Goal: Task Accomplishment & Management: Use online tool/utility

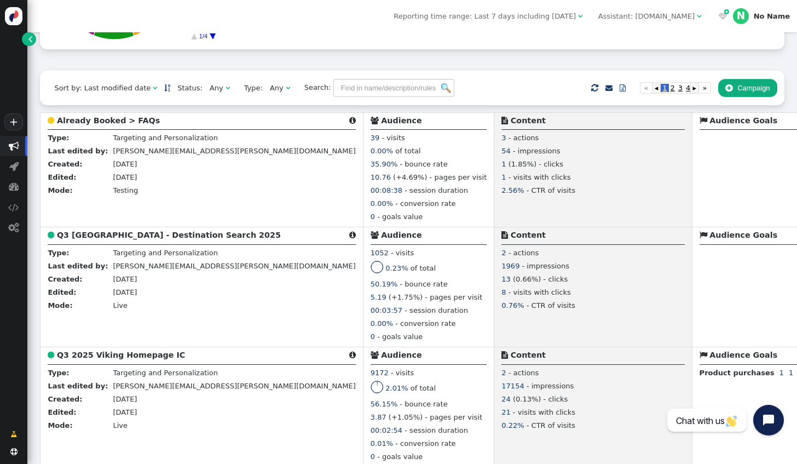
scroll to position [164, 0]
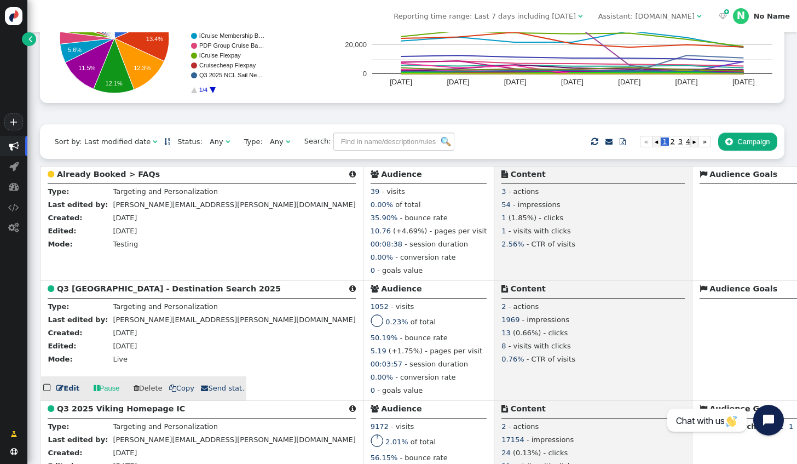
click at [70, 390] on link " Edit" at bounding box center [67, 388] width 23 height 11
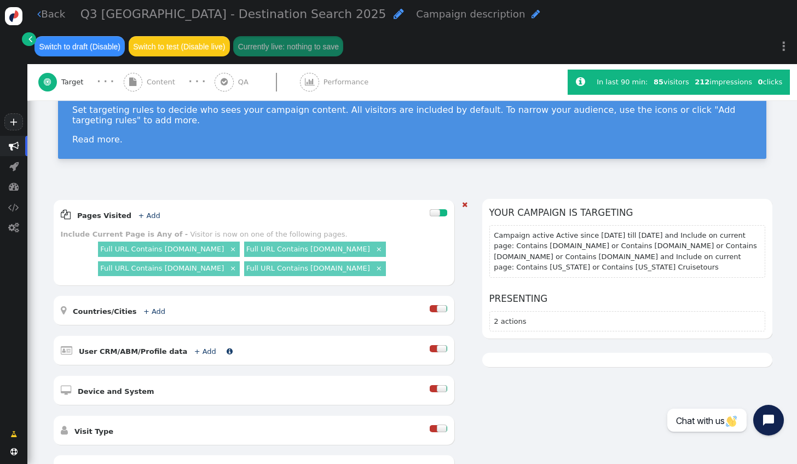
scroll to position [110, 0]
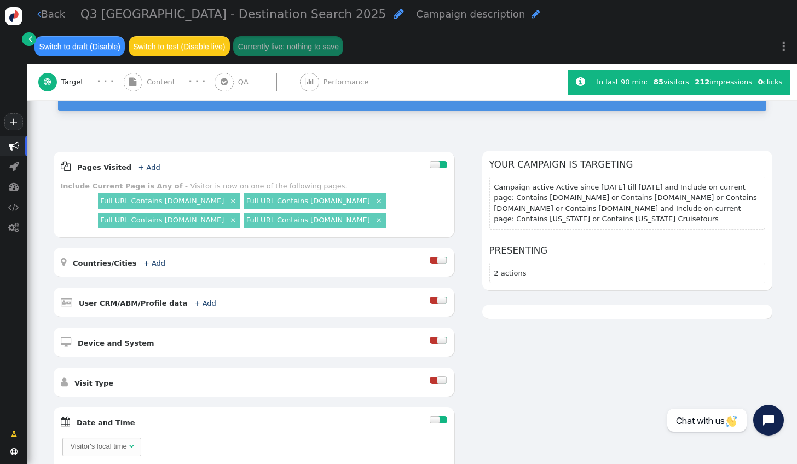
click at [147, 77] on span "Content" at bounding box center [163, 82] width 33 height 11
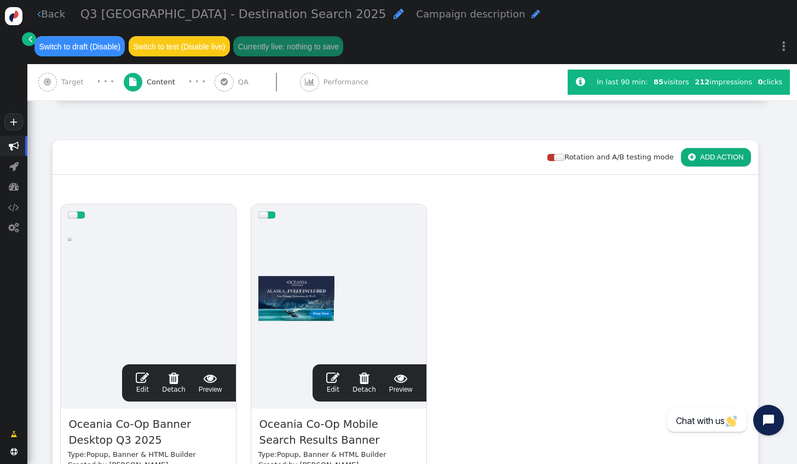
click at [144, 371] on span "" at bounding box center [142, 377] width 13 height 13
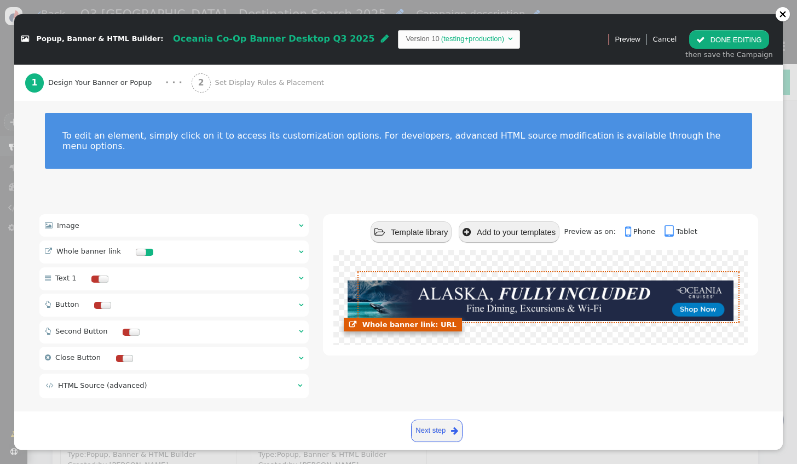
scroll to position [8, 0]
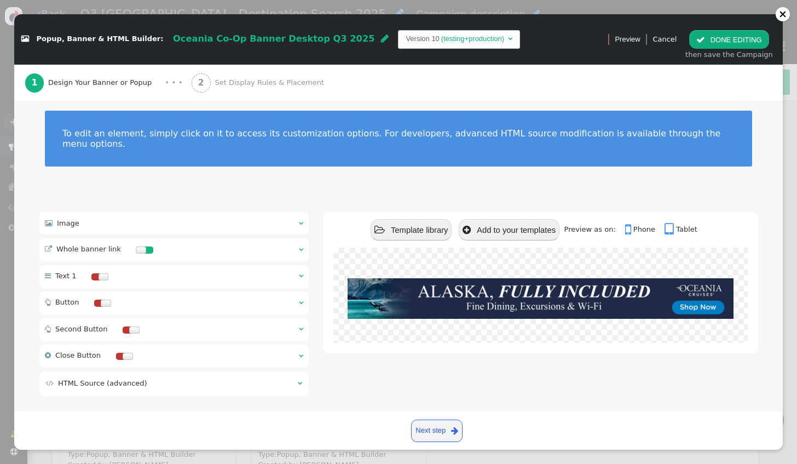
drag, startPoint x: 130, startPoint y: 212, endPoint x: 137, endPoint y: 245, distance: 34.0
click at [130, 212] on div " Image  " at bounding box center [174, 223] width 270 height 22
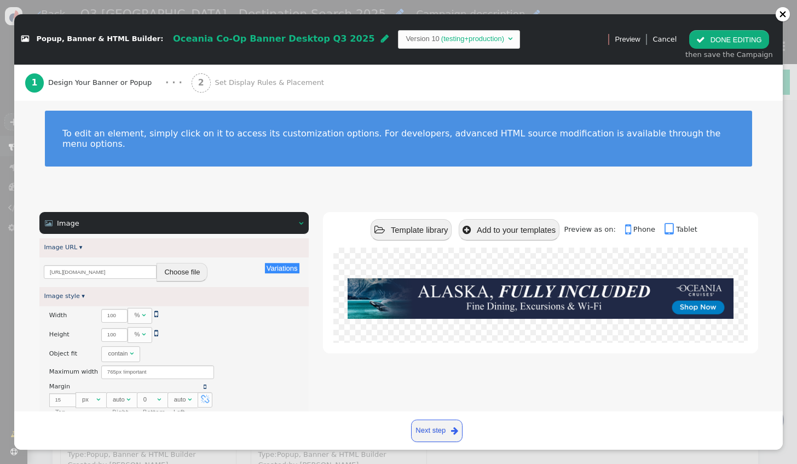
click at [171, 263] on button "Choose file" at bounding box center [182, 272] width 51 height 19
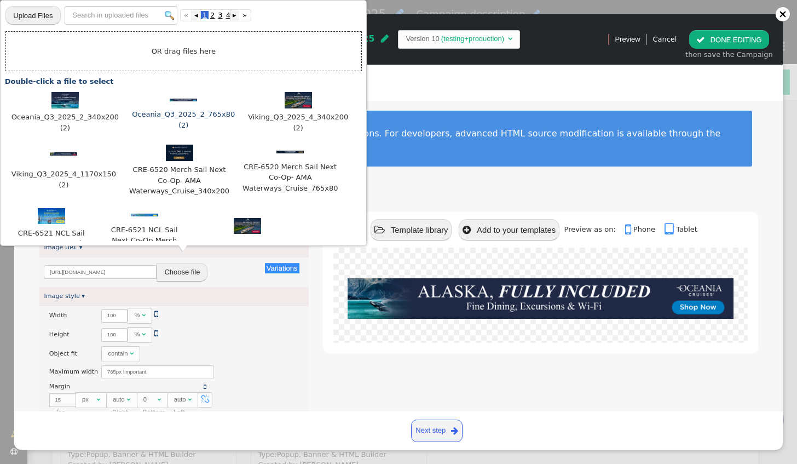
click at [170, 100] on img at bounding box center [183, 100] width 27 height 3
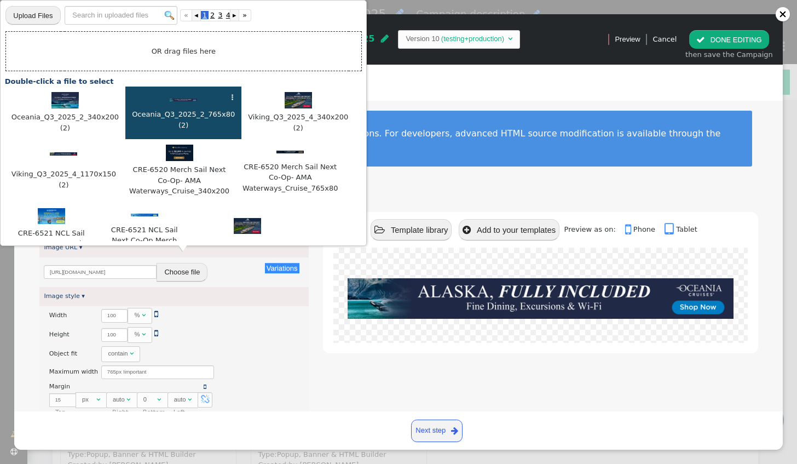
click at [170, 100] on img at bounding box center [183, 100] width 27 height 3
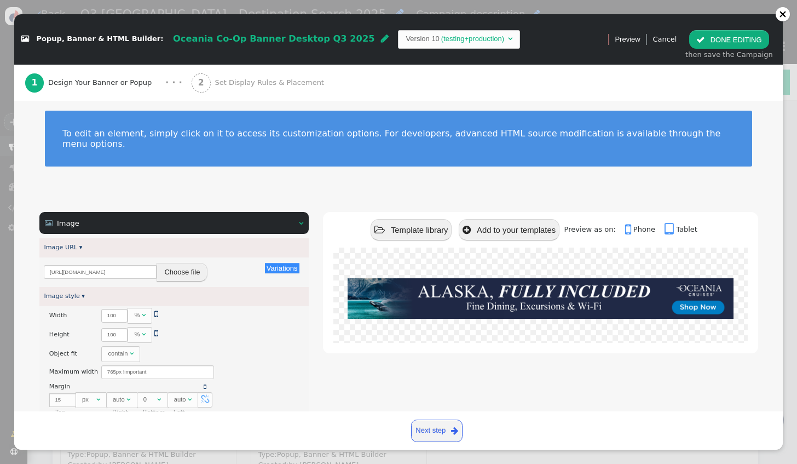
click at [712, 39] on button " DONE EDITING" at bounding box center [728, 39] width 79 height 19
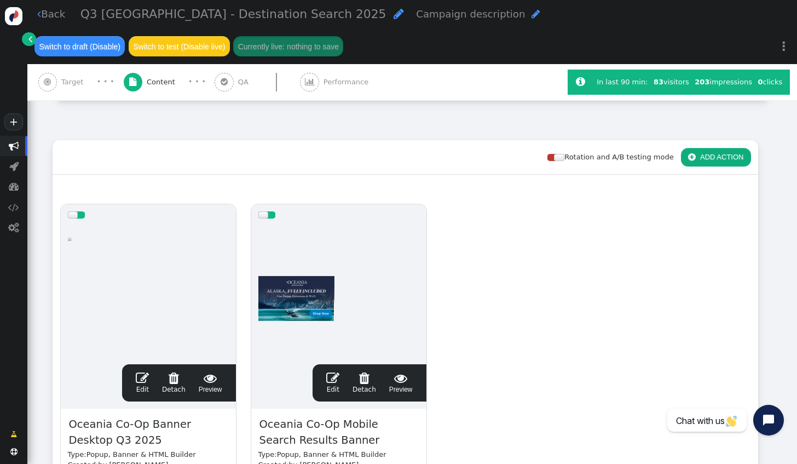
click at [145, 371] on span "" at bounding box center [142, 377] width 13 height 13
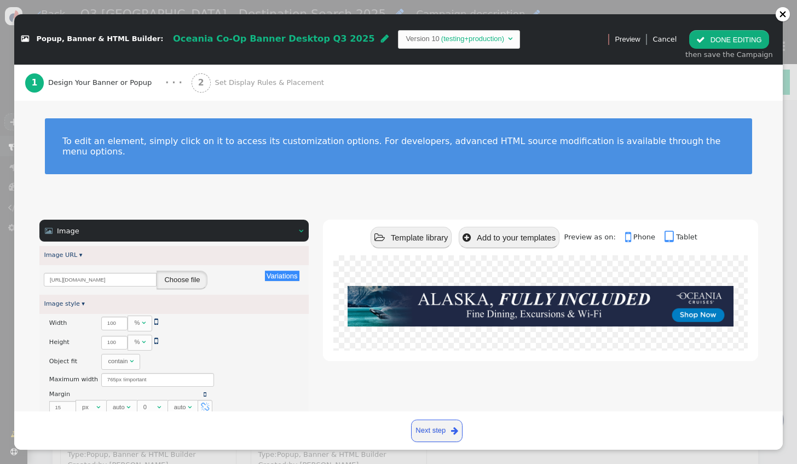
click at [176, 270] on button "Choose file" at bounding box center [182, 279] width 51 height 19
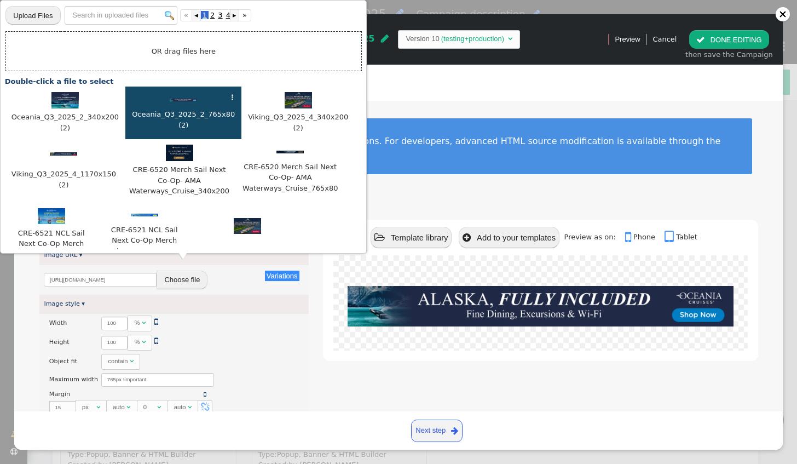
click at [51, 12] on input "file" at bounding box center [32, 15] width 55 height 20
type input "C:\fakepath\Oceania_Q3_2025_2_765x80.jpg"
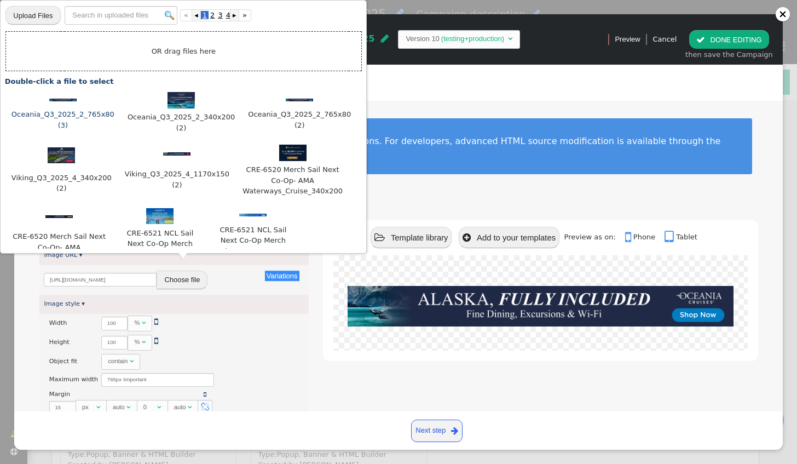
click at [61, 102] on div at bounding box center [62, 99] width 105 height 11
type input "[URL][DOMAIN_NAME]"
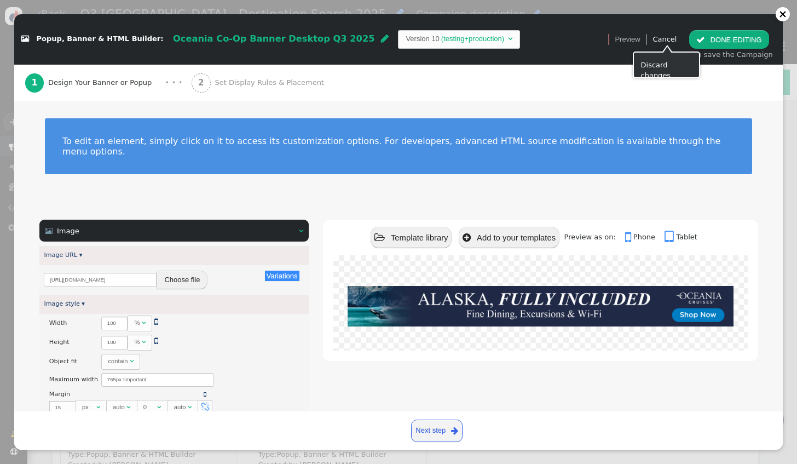
click at [736, 36] on button " DONE EDITING" at bounding box center [728, 39] width 79 height 19
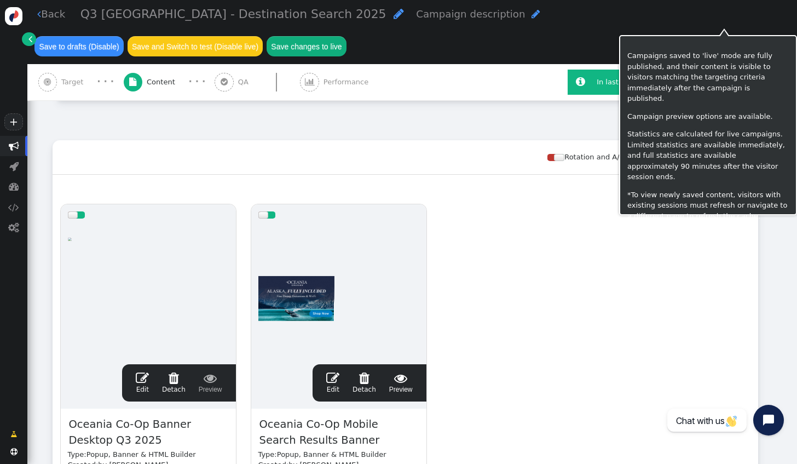
click at [347, 36] on button "Save changes to live" at bounding box center [307, 46] width 80 height 20
